Goal: Task Accomplishment & Management: Manage account settings

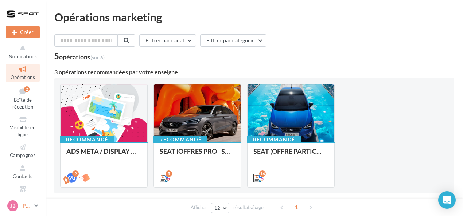
click at [33, 209] on link "JB Justine Bourgeois SEAT-EPINAY-SUR-SEINE" at bounding box center [23, 206] width 34 height 14
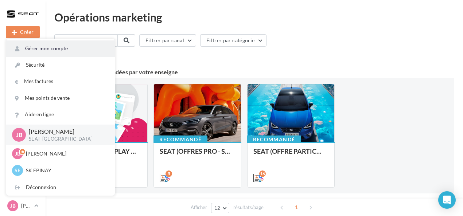
click at [75, 50] on link "Gérer mon compte" at bounding box center [60, 48] width 109 height 16
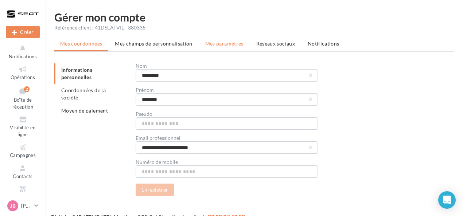
click at [230, 41] on span "Mes paramètres" at bounding box center [224, 43] width 38 height 6
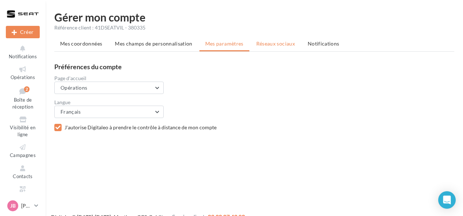
click at [260, 43] on span "Réseaux sociaux" at bounding box center [275, 43] width 39 height 6
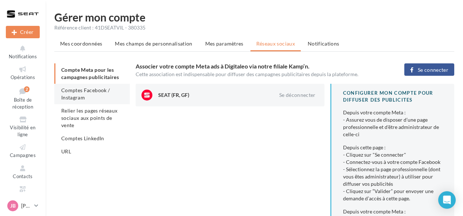
click at [103, 90] on span "Comptes Facebook / Instagram" at bounding box center [85, 93] width 48 height 13
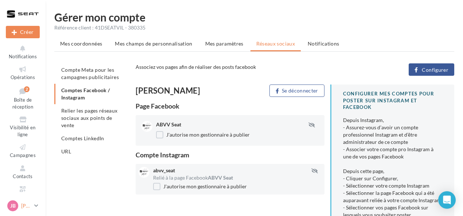
click at [37, 206] on icon at bounding box center [36, 206] width 4 height 6
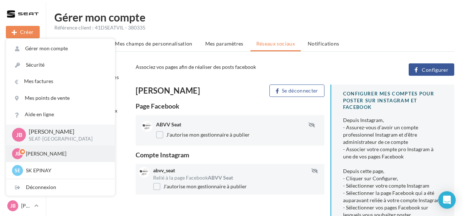
click at [71, 156] on p "[PERSON_NAME]" at bounding box center [66, 153] width 80 height 7
